Goal: Transaction & Acquisition: Purchase product/service

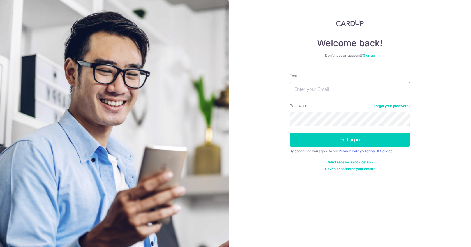
click at [297, 93] on input "Email" at bounding box center [349, 89] width 120 height 14
type input "wjymervin@gmail.com"
click at [310, 126] on form "Email wjymervin@gmail.com Password Forgot your password? Log in By continuing y…" at bounding box center [349, 120] width 120 height 102
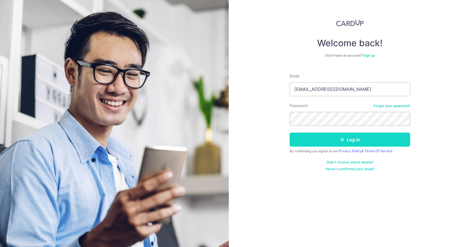
click at [361, 139] on button "Log in" at bounding box center [349, 139] width 120 height 14
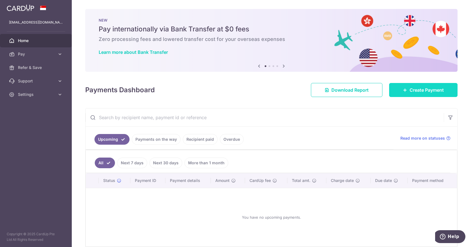
click at [412, 92] on span "Create Payment" at bounding box center [426, 90] width 34 height 7
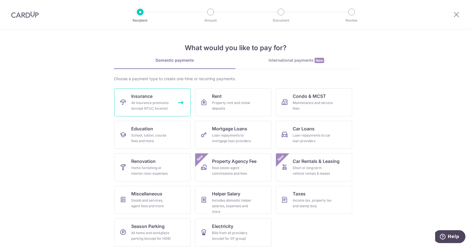
click at [179, 102] on link "Insurance All insurance premiums (except NTUC Income)" at bounding box center [152, 102] width 76 height 28
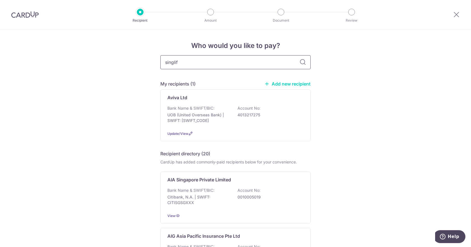
type input "singlife"
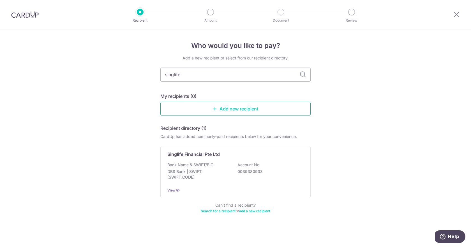
click at [229, 108] on link "Add new recipient" at bounding box center [235, 109] width 150 height 14
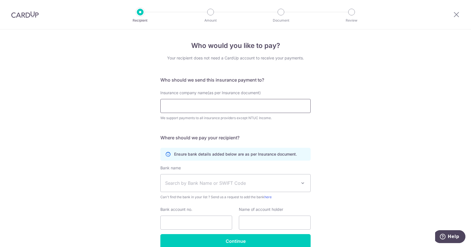
click at [183, 106] on input "Insurance company name(as per Insurance document)" at bounding box center [235, 106] width 150 height 14
click at [183, 100] on input "Insurance company name(as per Insurance document)" at bounding box center [235, 106] width 150 height 14
type input "Singapore Life"
click at [457, 15] on icon at bounding box center [456, 14] width 7 height 7
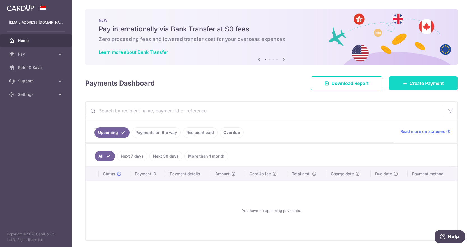
click at [397, 88] on link "Create Payment" at bounding box center [423, 83] width 68 height 14
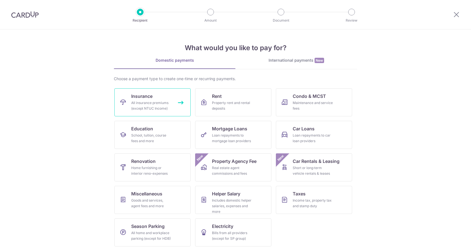
click at [158, 104] on div "All insurance premiums (except NTUC Income)" at bounding box center [151, 105] width 40 height 11
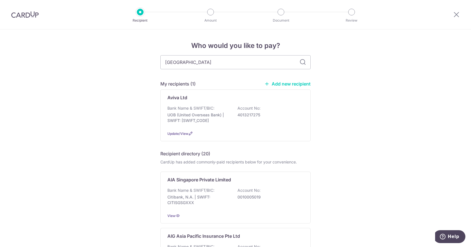
type input "singapore"
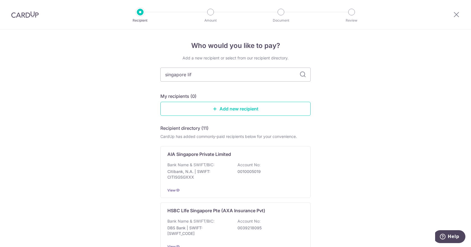
type input "singapore life"
click at [301, 74] on icon at bounding box center [302, 74] width 7 height 7
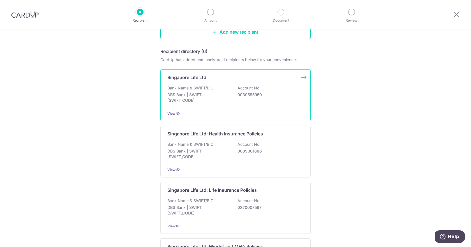
scroll to position [76, 0]
click at [265, 91] on div "Bank Name & SWIFT/BIC: DBS Bank | SWIFT: DBSSSGSGXXX Account No: 0039585950" at bounding box center [235, 96] width 136 height 21
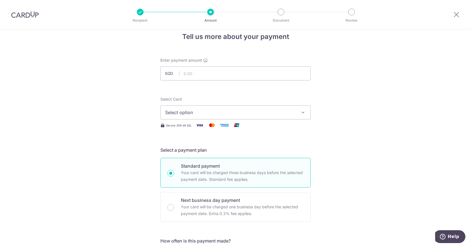
scroll to position [7, 0]
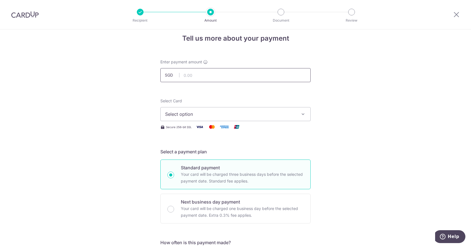
click at [198, 75] on input "text" at bounding box center [235, 75] width 150 height 14
click at [196, 80] on input "text" at bounding box center [235, 75] width 150 height 14
type input "854.10"
click at [202, 117] on span "Select option" at bounding box center [230, 114] width 131 height 7
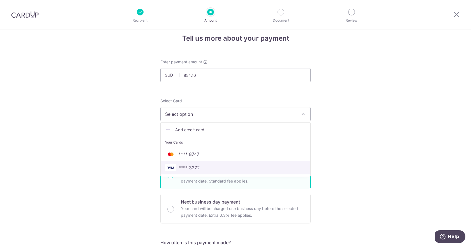
click at [195, 166] on span "**** 3272" at bounding box center [188, 167] width 21 height 7
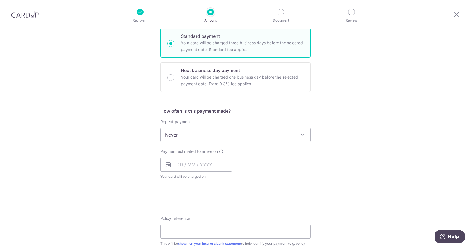
scroll to position [185, 0]
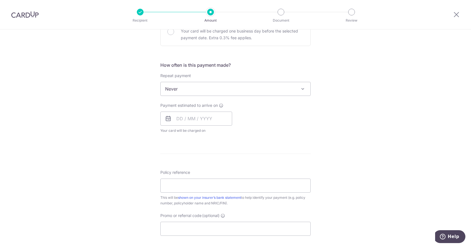
click at [167, 119] on icon at bounding box center [168, 118] width 7 height 7
click at [197, 131] on span "Your card will be charged on for the first payment" at bounding box center [196, 131] width 72 height 6
click at [199, 115] on input "text" at bounding box center [196, 118] width 72 height 14
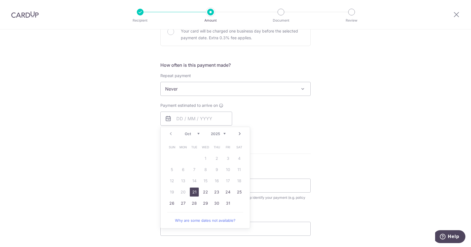
click at [193, 189] on link "21" at bounding box center [194, 191] width 9 height 9
type input "[DATE]"
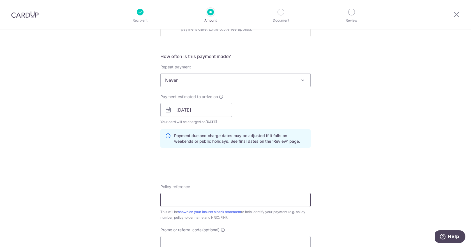
scroll to position [231, 0]
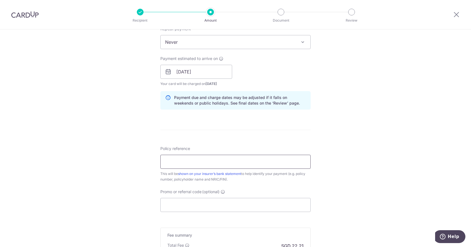
click at [182, 163] on input "Policy reference" at bounding box center [235, 162] width 150 height 14
click at [119, 164] on div "Tell us more about your payment Enter payment amount SGD 854.10 854.10 Select C…" at bounding box center [235, 63] width 471 height 530
click at [190, 160] on input "Policy reference" at bounding box center [235, 162] width 150 height 14
paste input "83871824"
type input "83871824"
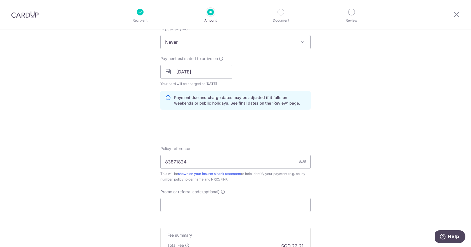
click at [121, 169] on div "Tell us more about your payment Enter payment amount SGD 854.10 854.10 Select C…" at bounding box center [235, 63] width 471 height 530
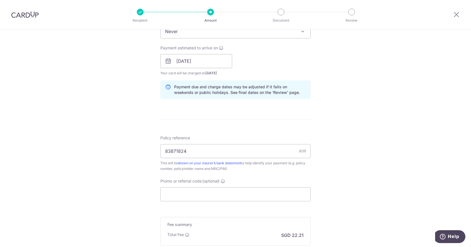
scroll to position [287, 0]
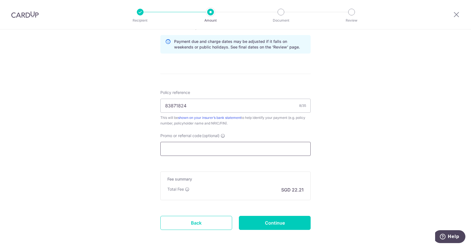
click at [190, 148] on input "Promo or referral code (optional)" at bounding box center [235, 149] width 150 height 14
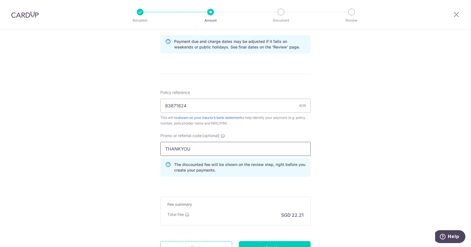
type input "THANKYOU"
click at [141, 144] on div "Tell us more about your payment Enter payment amount SGD 854.10 854.10 Select C…" at bounding box center [235, 19] width 471 height 555
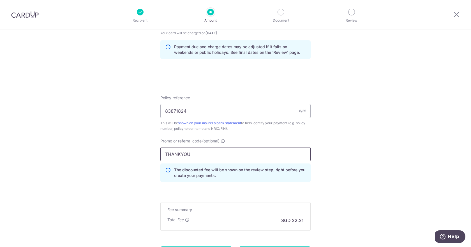
scroll to position [282, 0]
drag, startPoint x: 193, startPoint y: 153, endPoint x: 117, endPoint y: 153, distance: 76.2
click at [117, 153] on div "Tell us more about your payment Enter payment amount SGD 854.10 854.10 Select C…" at bounding box center [235, 24] width 471 height 555
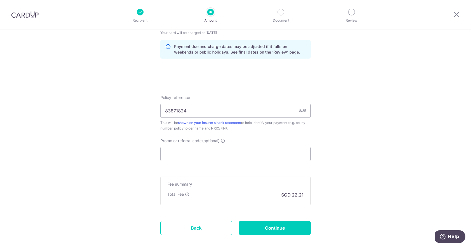
click at [123, 163] on div "Tell us more about your payment Enter payment amount SGD 854.10 854.10 Select C…" at bounding box center [235, 12] width 471 height 530
click at [212, 155] on input "Promo or referral code (optional)" at bounding box center [235, 154] width 150 height 14
click at [184, 157] on input "Promo or referral code (optional)" at bounding box center [235, 154] width 150 height 14
click at [190, 152] on input "Promo or referral code (optional)" at bounding box center [235, 154] width 150 height 14
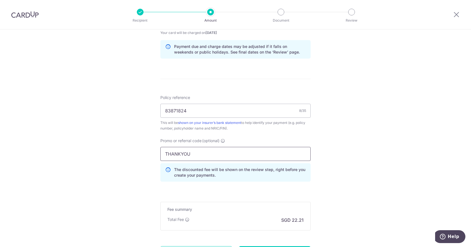
type input "THANKYOU"
click at [138, 159] on div "Tell us more about your payment Enter payment amount SGD 854.10 854.10 Select C…" at bounding box center [235, 24] width 471 height 555
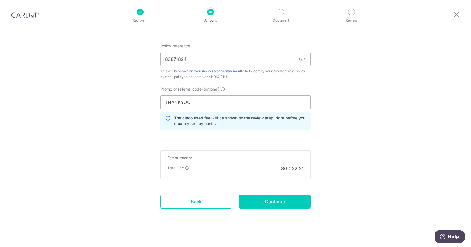
scroll to position [334, 0]
click at [283, 200] on input "Continue" at bounding box center [275, 202] width 72 height 14
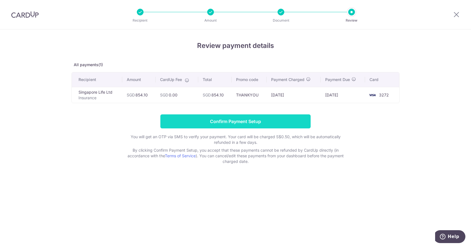
click at [262, 118] on input "Confirm Payment Setup" at bounding box center [235, 121] width 150 height 14
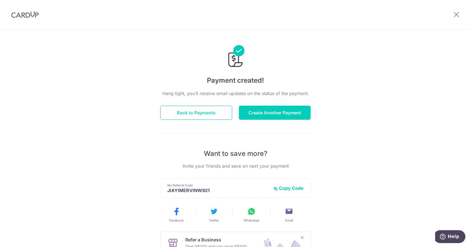
click at [196, 115] on button "Back to Payments" at bounding box center [196, 113] width 72 height 14
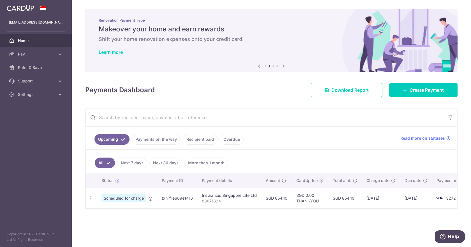
click at [276, 136] on ul "Upcoming Payments on the way Recipient paid Overdue" at bounding box center [239, 138] width 308 height 23
click at [303, 224] on div "× Pause Schedule Pause all future payments in this series Pause just this one p…" at bounding box center [271, 123] width 399 height 247
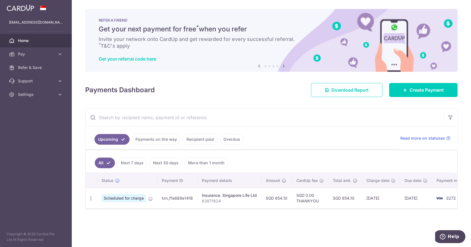
click at [187, 222] on div "× Pause Schedule Pause all future payments in this series Pause just this one p…" at bounding box center [271, 123] width 399 height 247
click at [164, 222] on div "× Pause Schedule Pause all future payments in this series Pause just this one p…" at bounding box center [271, 123] width 399 height 247
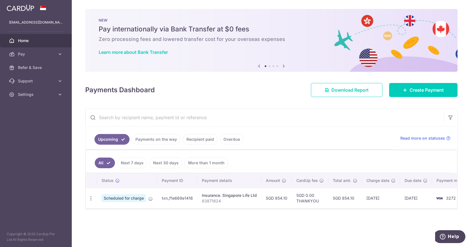
click at [290, 128] on ul "Upcoming Payments on the way Recipient paid Overdue" at bounding box center [239, 138] width 308 height 23
